Goal: Check status: Check status

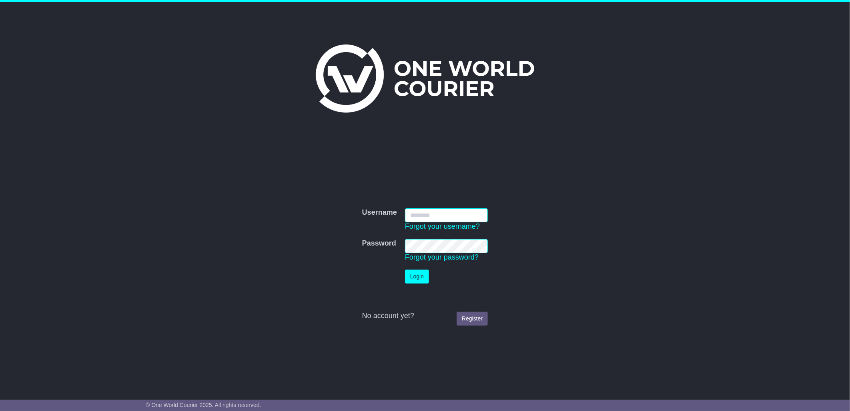
type input "****"
drag, startPoint x: 417, startPoint y: 273, endPoint x: 437, endPoint y: 264, distance: 21.9
click at [417, 273] on button "Login" at bounding box center [417, 276] width 24 height 14
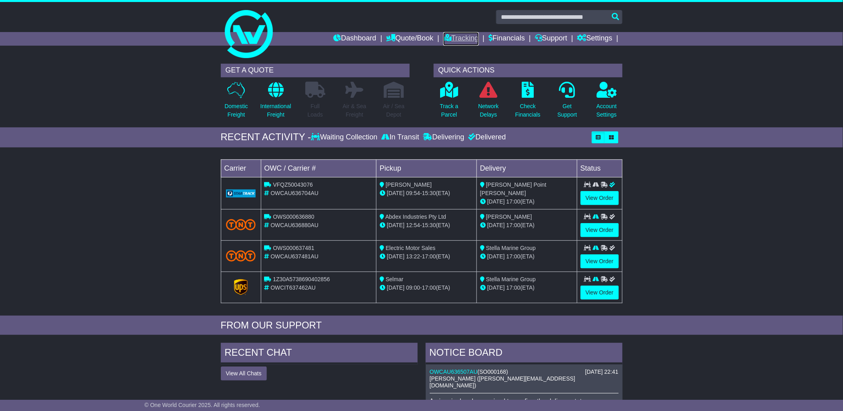
click at [462, 37] on link "Tracking" at bounding box center [460, 39] width 35 height 14
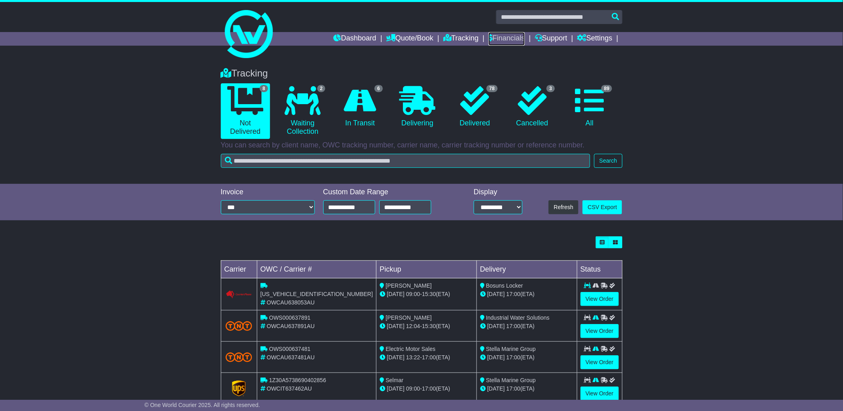
click at [501, 33] on link "Financials" at bounding box center [507, 39] width 36 height 14
click at [512, 32] on link "Financials" at bounding box center [507, 39] width 36 height 14
click at [511, 36] on link "Financials" at bounding box center [507, 39] width 36 height 14
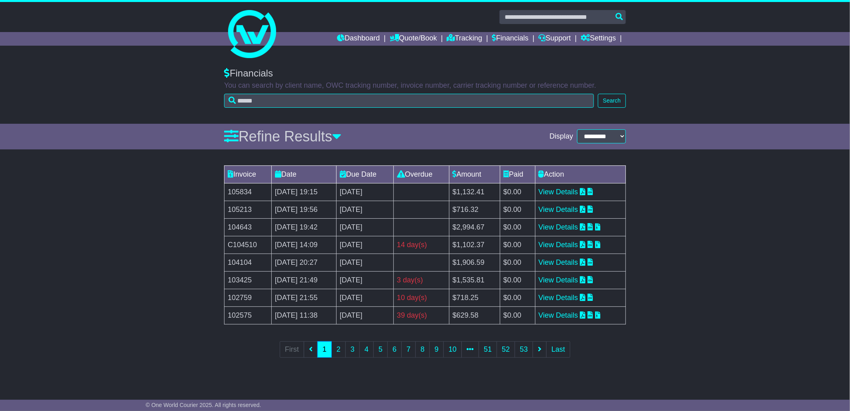
click at [593, 191] on td "View Details" at bounding box center [580, 192] width 90 height 18
click at [585, 190] on icon at bounding box center [583, 191] width 6 height 7
